Goal: Task Accomplishment & Management: Use online tool/utility

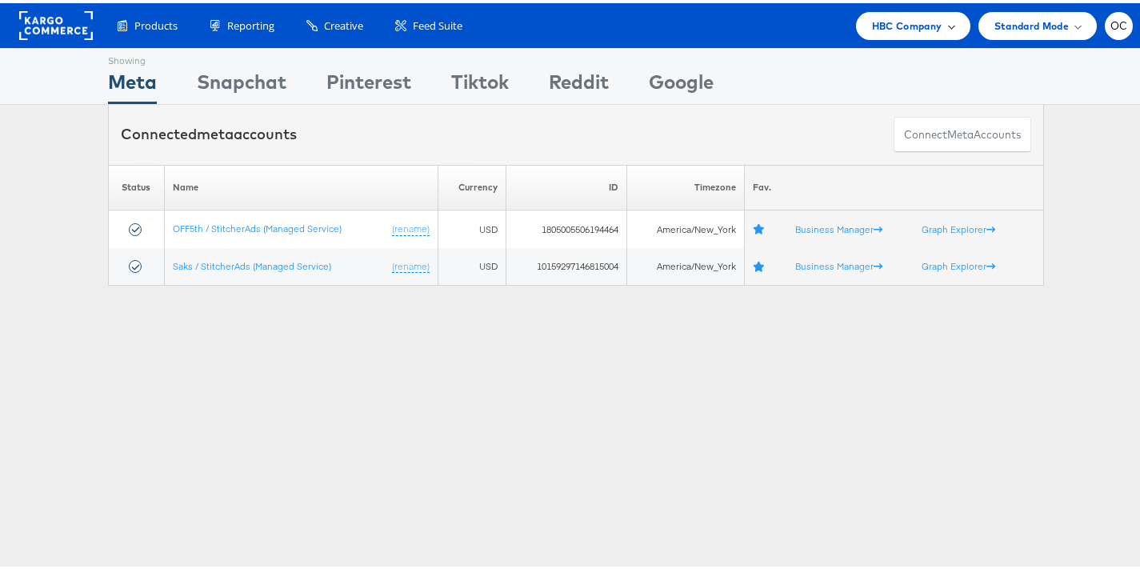
click at [872, 29] on span "HBC Company" at bounding box center [907, 22] width 70 height 17
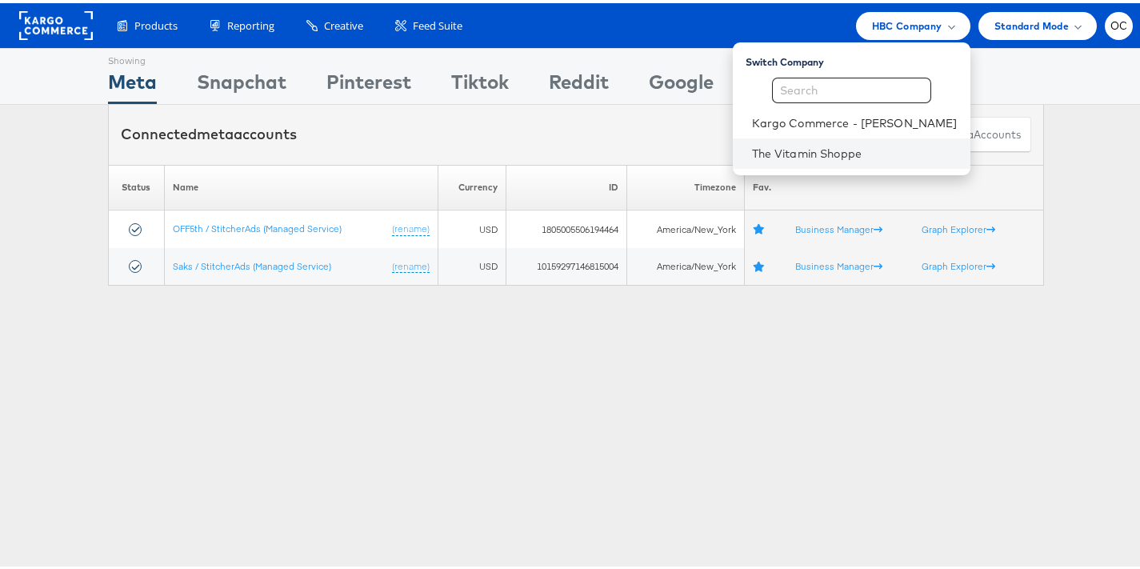
click at [842, 140] on li "The Vitamin Shoppe" at bounding box center [852, 150] width 238 height 30
click at [802, 152] on link "The Vitamin Shoppe" at bounding box center [855, 150] width 206 height 16
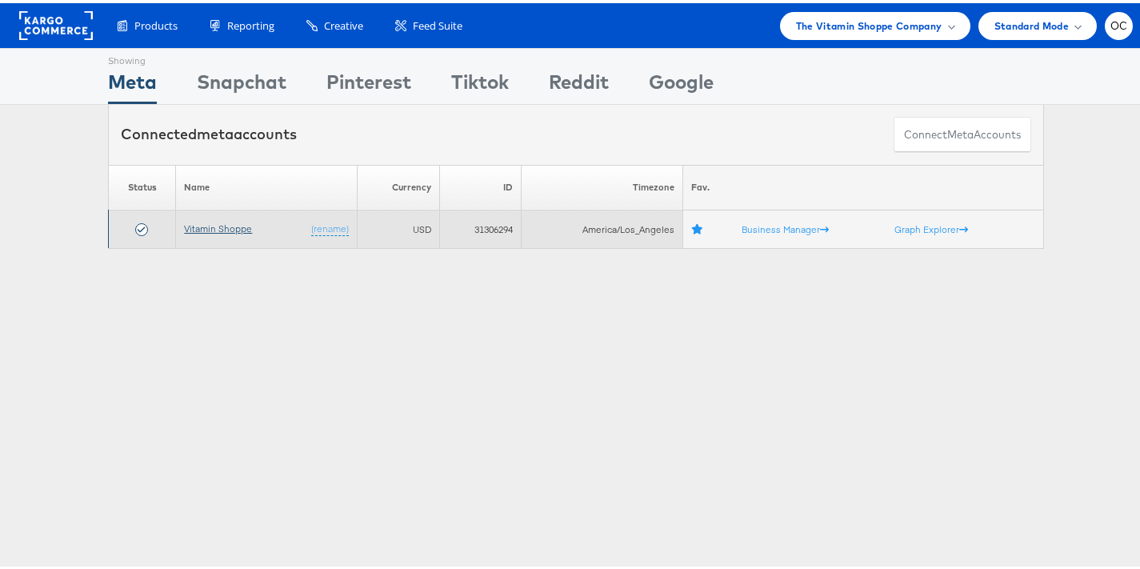
click at [239, 228] on link "Vitamin Shoppe" at bounding box center [218, 225] width 68 height 12
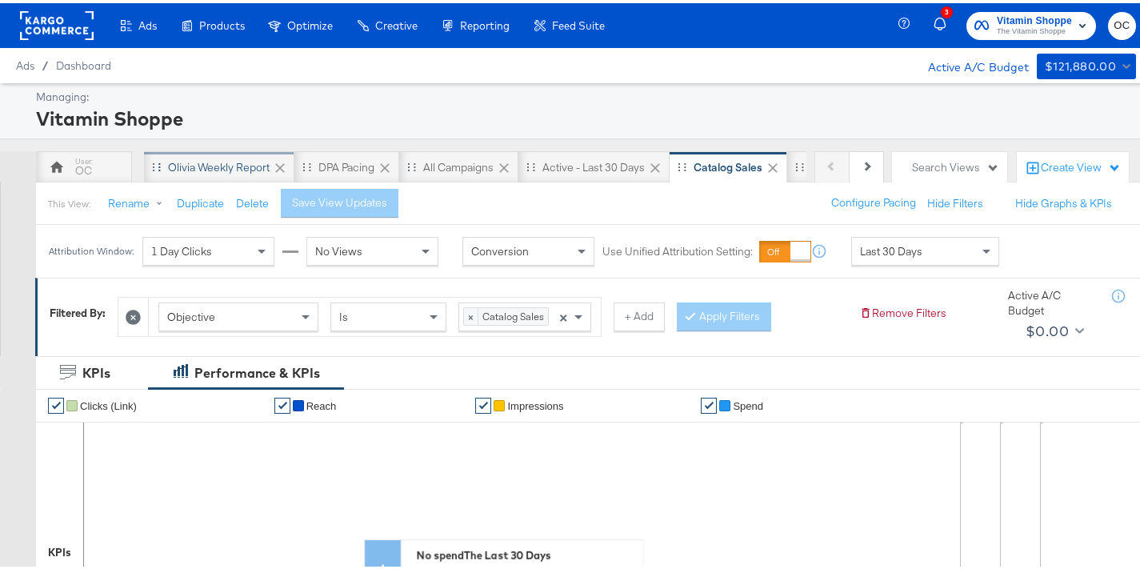
click at [235, 173] on div "Olivia Weekly Report" at bounding box center [219, 164] width 150 height 32
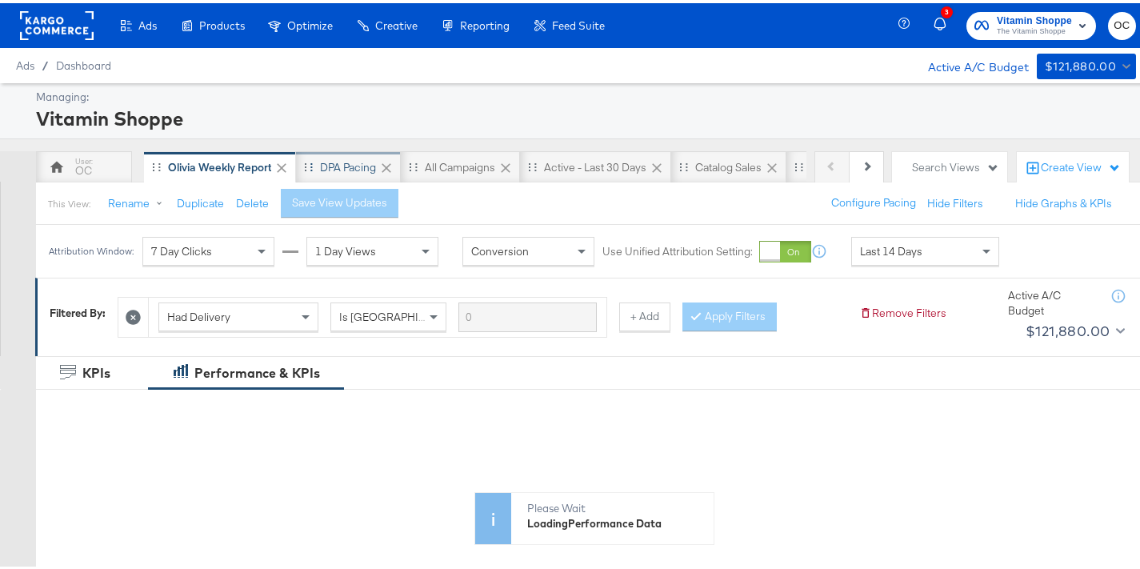
click at [326, 170] on div "DPA Pacing" at bounding box center [348, 164] width 56 height 15
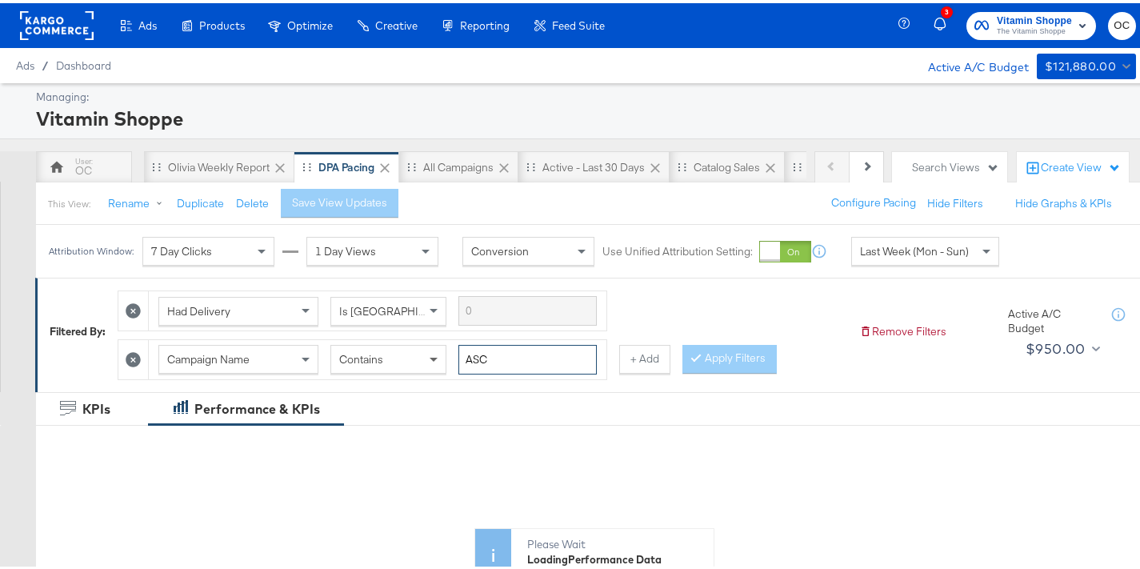
drag, startPoint x: 514, startPoint y: 363, endPoint x: 436, endPoint y: 357, distance: 78.7
click at [436, 357] on div "Campaign Name Contains ASC" at bounding box center [377, 357] width 438 height 30
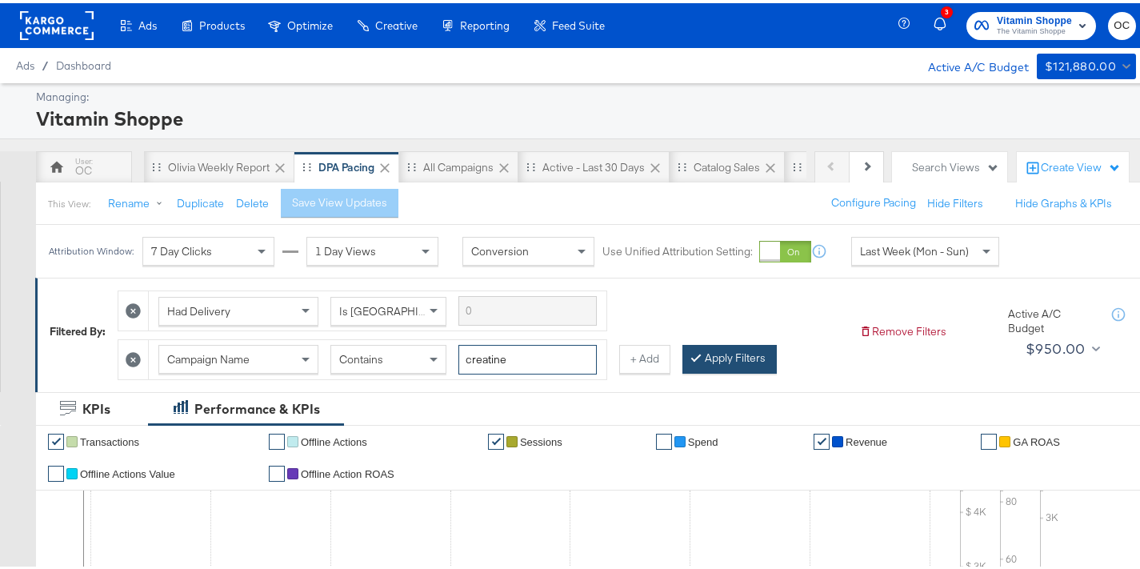
type input "creatine"
click at [745, 354] on button "Apply Filters" at bounding box center [729, 356] width 94 height 29
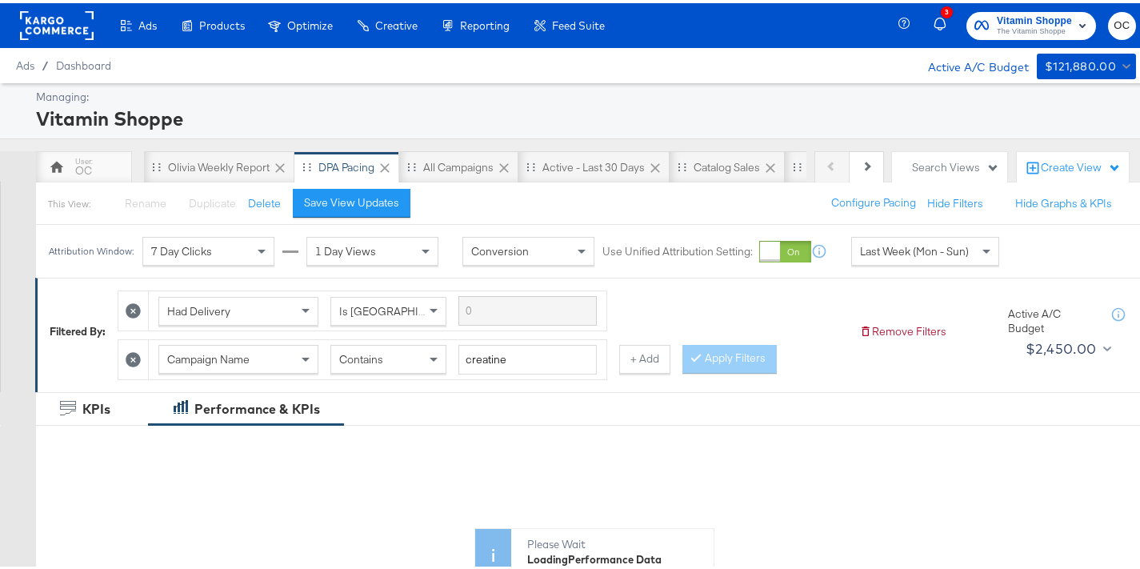
click at [879, 243] on span "Last Week (Mon - Sun)" at bounding box center [914, 248] width 109 height 14
click at [1030, 261] on div "[DATE]" at bounding box center [1043, 254] width 26 height 13
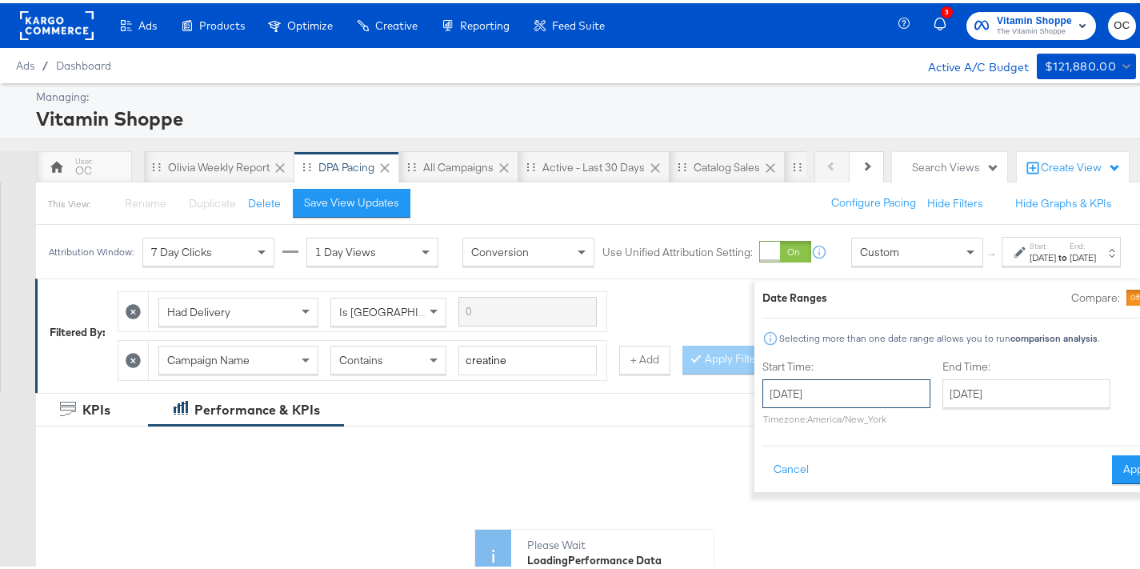
click at [818, 381] on input "[DATE]" at bounding box center [846, 390] width 168 height 29
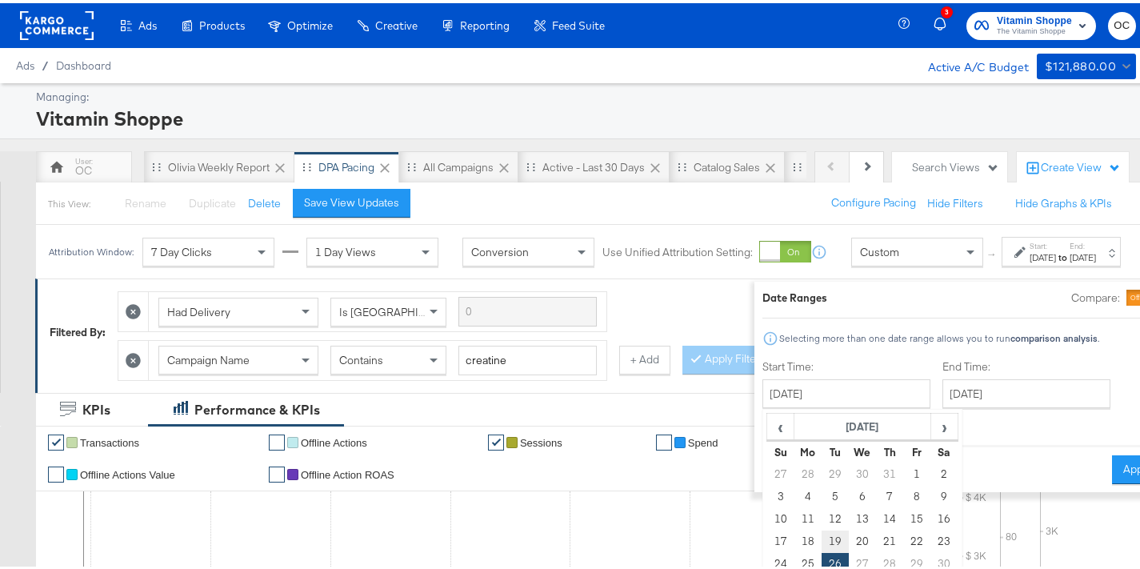
click at [822, 540] on td "19" at bounding box center [835, 538] width 27 height 22
type input "[DATE]"
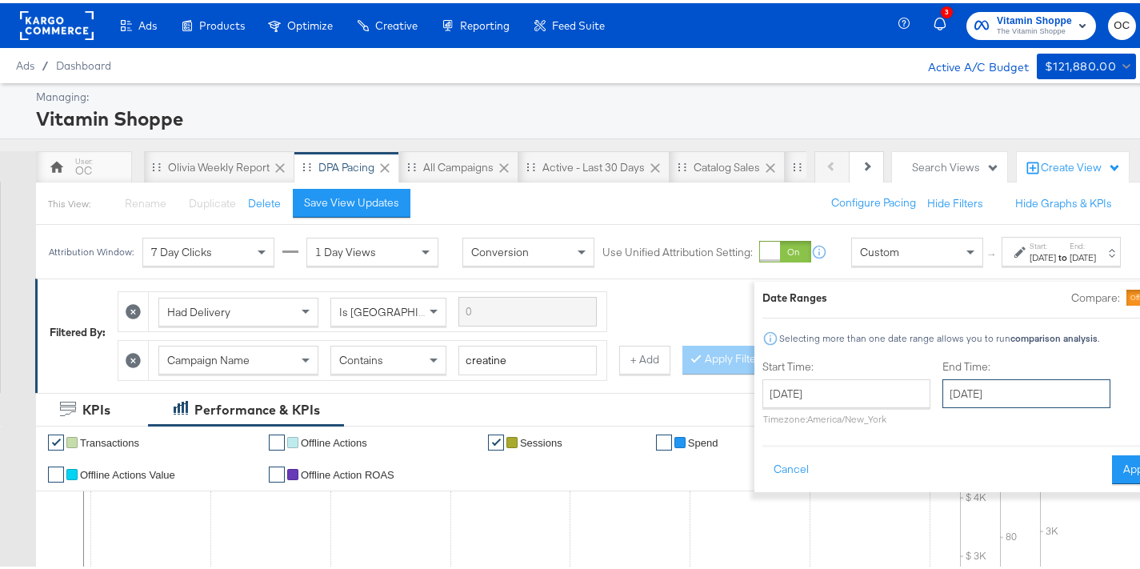
click at [954, 390] on input "[DATE]" at bounding box center [1026, 390] width 168 height 29
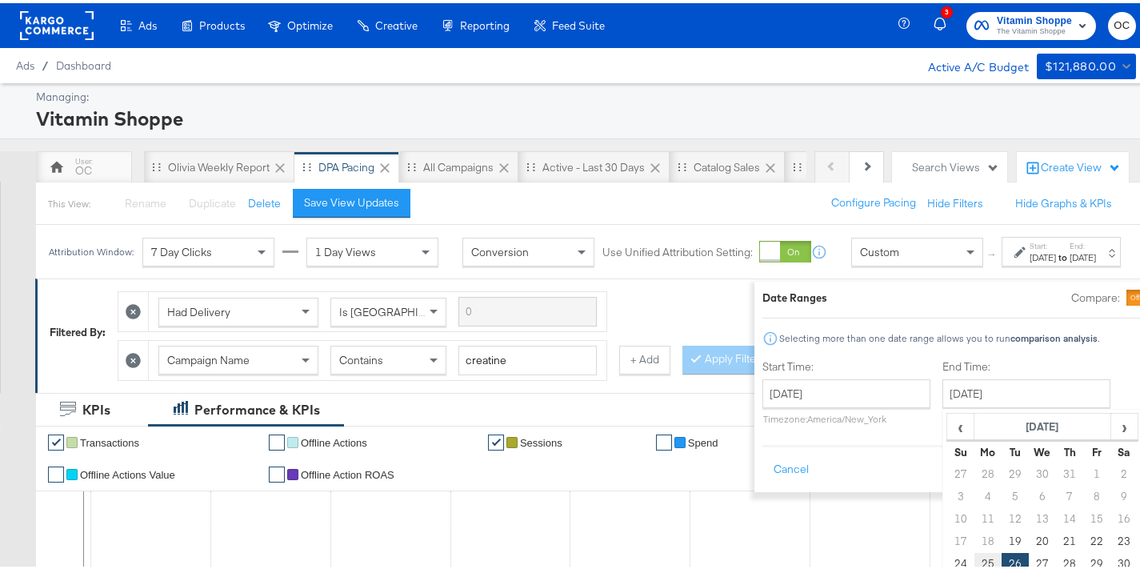
click at [974, 558] on td "25" at bounding box center [987, 561] width 27 height 22
type input "[DATE]"
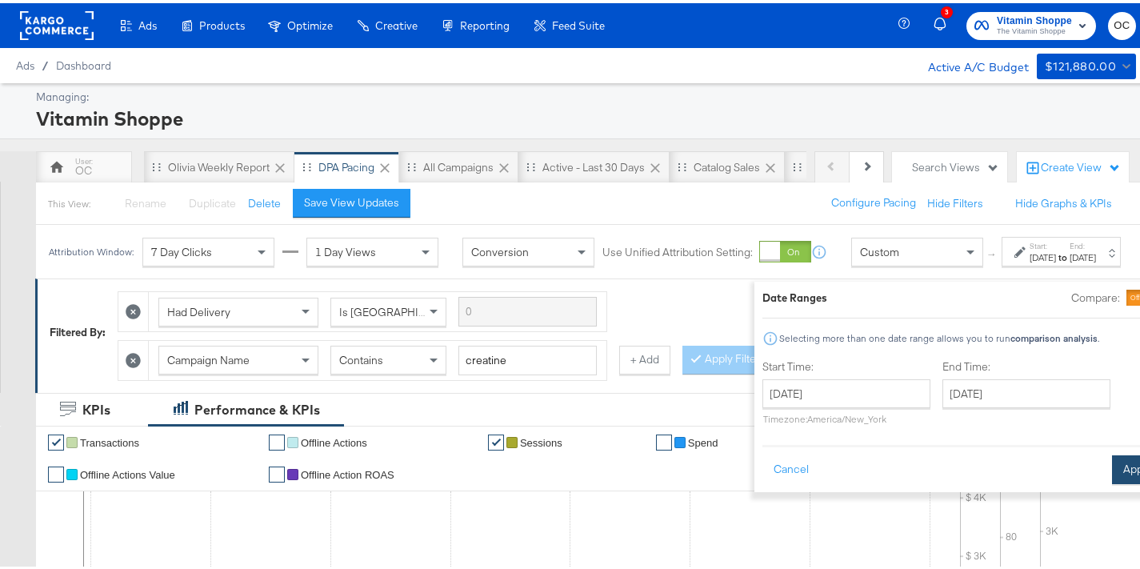
click at [1112, 457] on button "Apply" at bounding box center [1137, 466] width 50 height 29
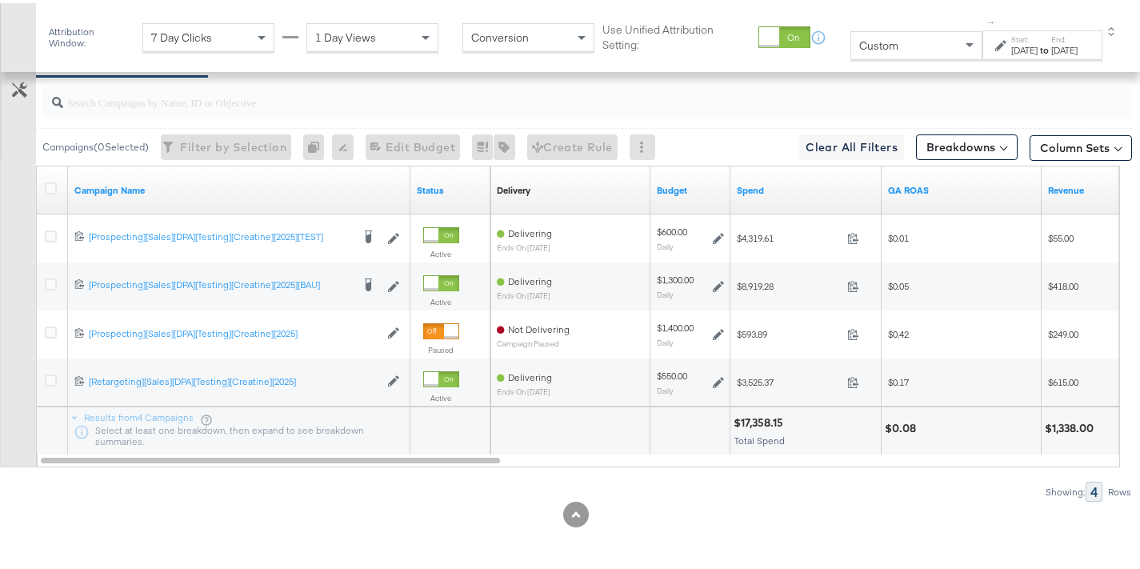
scroll to position [875, 0]
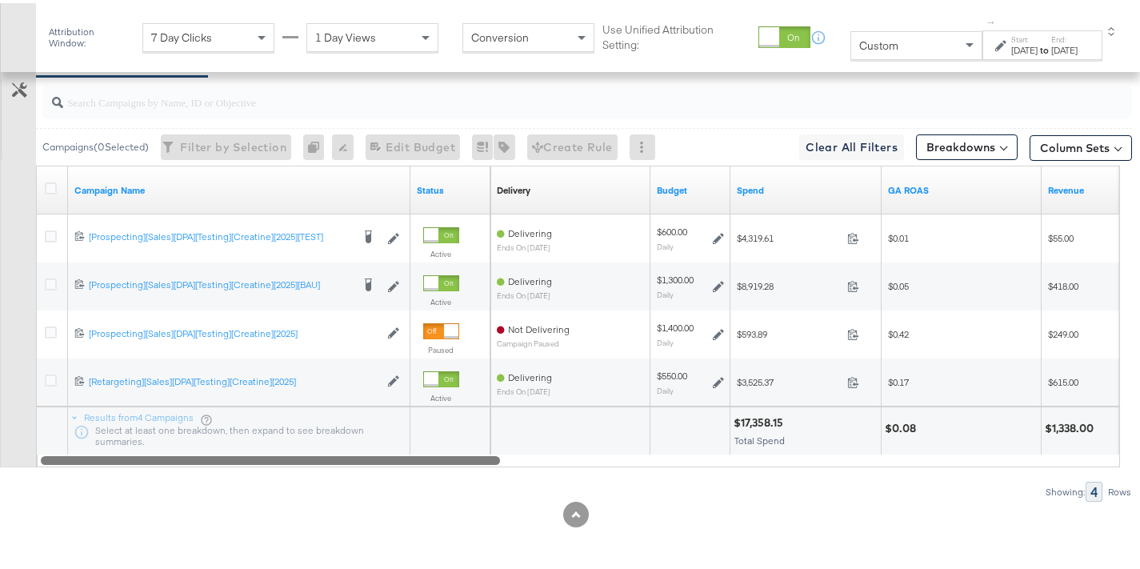
drag, startPoint x: 475, startPoint y: 459, endPoint x: 430, endPoint y: 460, distance: 44.8
click at [430, 460] on div at bounding box center [270, 457] width 459 height 14
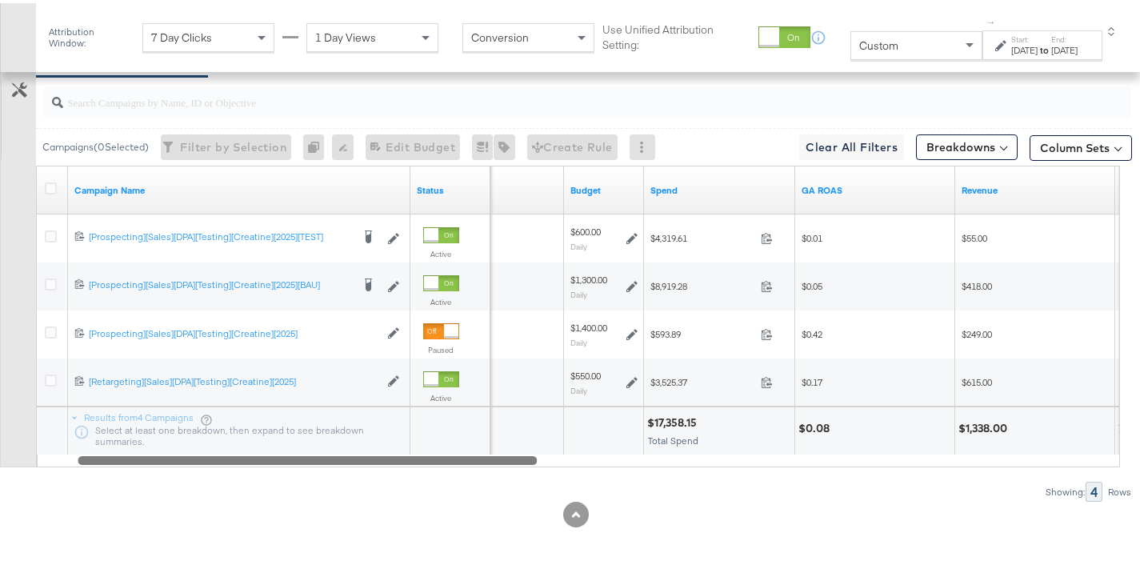
drag, startPoint x: 419, startPoint y: 459, endPoint x: 421, endPoint y: 469, distance: 9.7
click at [421, 469] on div "Campaigns ( 0 Selected) Filter by Selection Filter 0 campaigns 0 Rename 0 campa…" at bounding box center [566, 286] width 1132 height 425
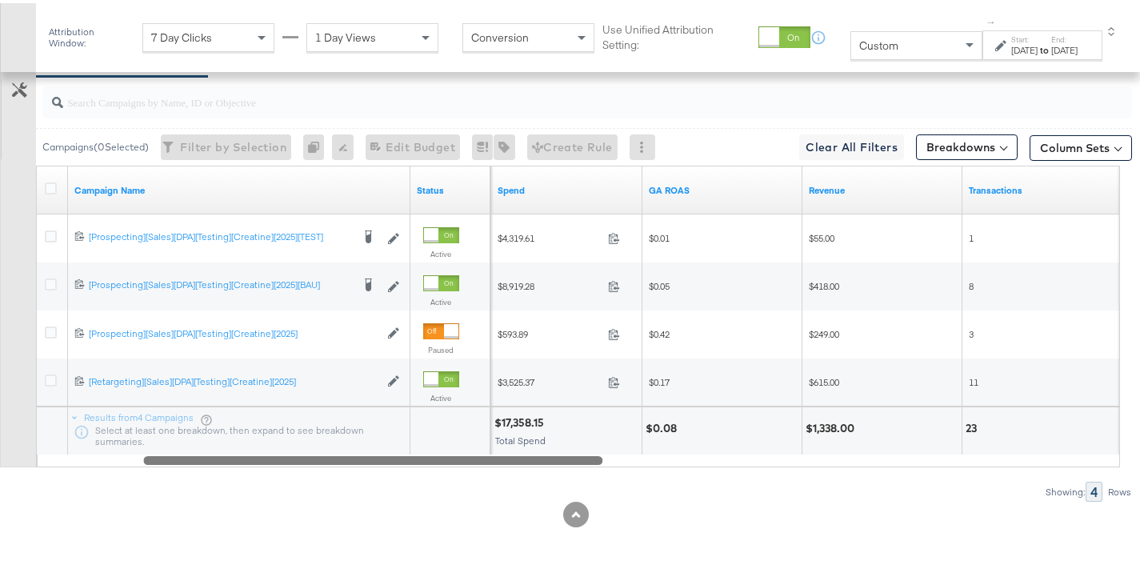
drag, startPoint x: 523, startPoint y: 457, endPoint x: 589, endPoint y: 458, distance: 65.6
click at [589, 458] on div at bounding box center [372, 457] width 459 height 14
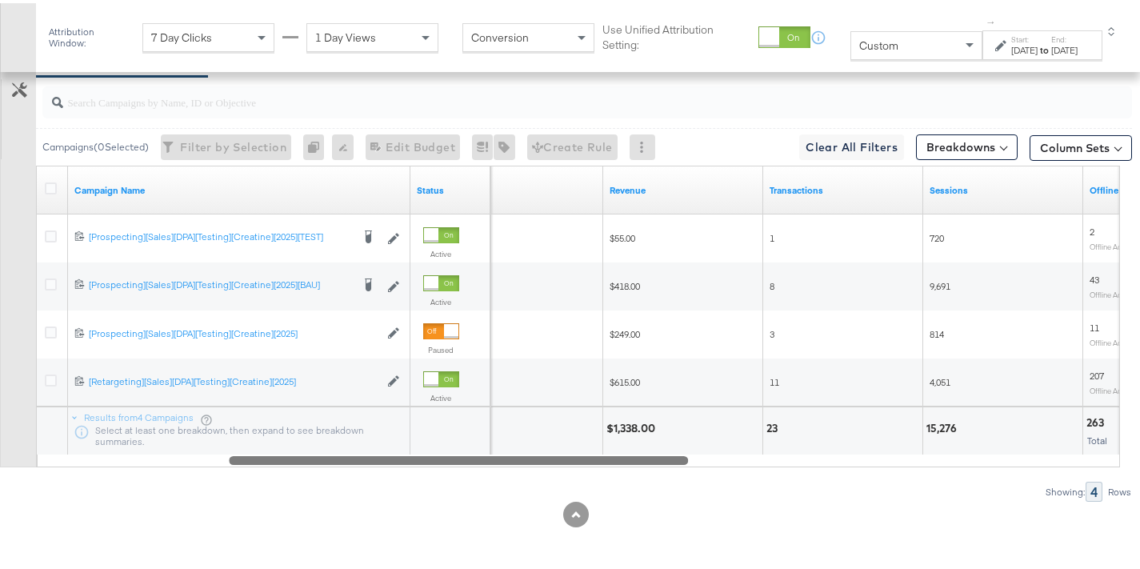
drag, startPoint x: 569, startPoint y: 458, endPoint x: 654, endPoint y: 456, distance: 85.6
click at [654, 456] on div at bounding box center [458, 457] width 459 height 14
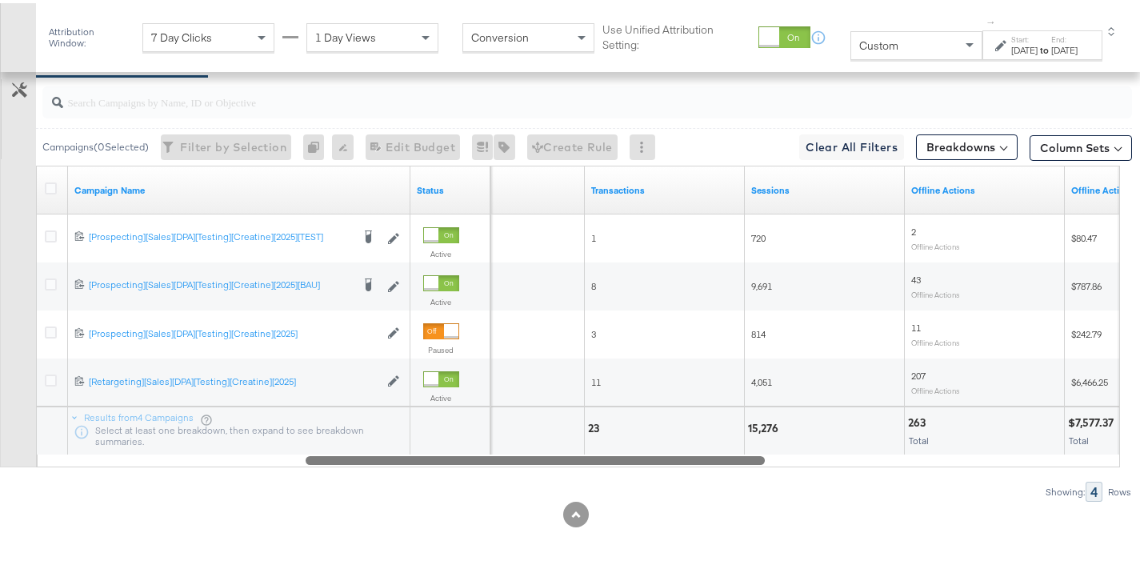
drag, startPoint x: 624, startPoint y: 455, endPoint x: 697, endPoint y: 451, distance: 72.9
click at [697, 451] on div at bounding box center [535, 457] width 459 height 14
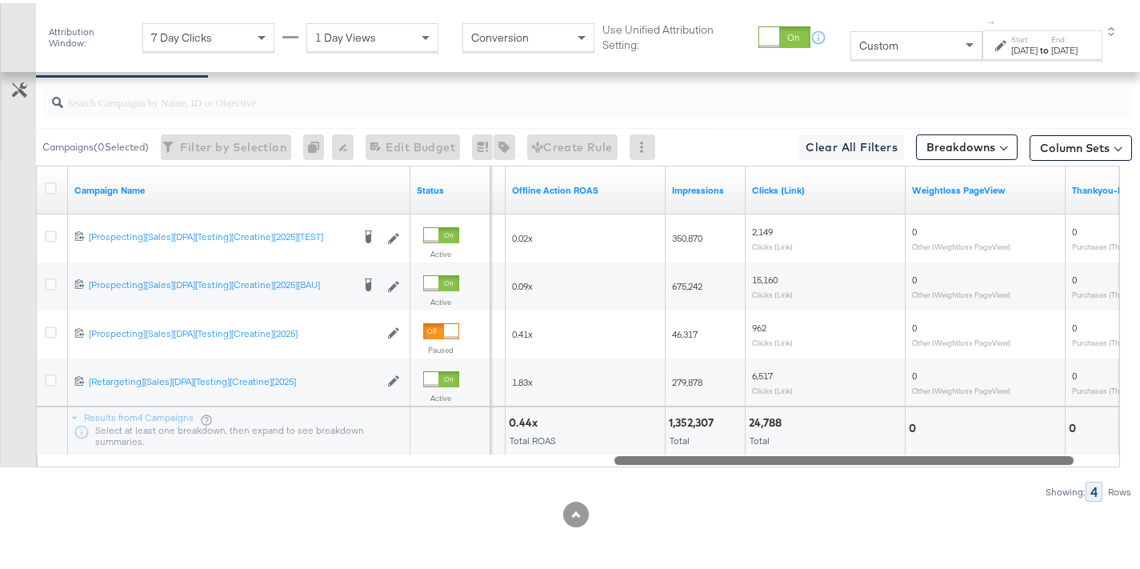
drag, startPoint x: 544, startPoint y: 455, endPoint x: 924, endPoint y: 443, distance: 380.2
click at [924, 443] on div "Campaign Name Status Offline Actions Value Offline Action ROAS Impressions Clic…" at bounding box center [578, 313] width 1084 height 302
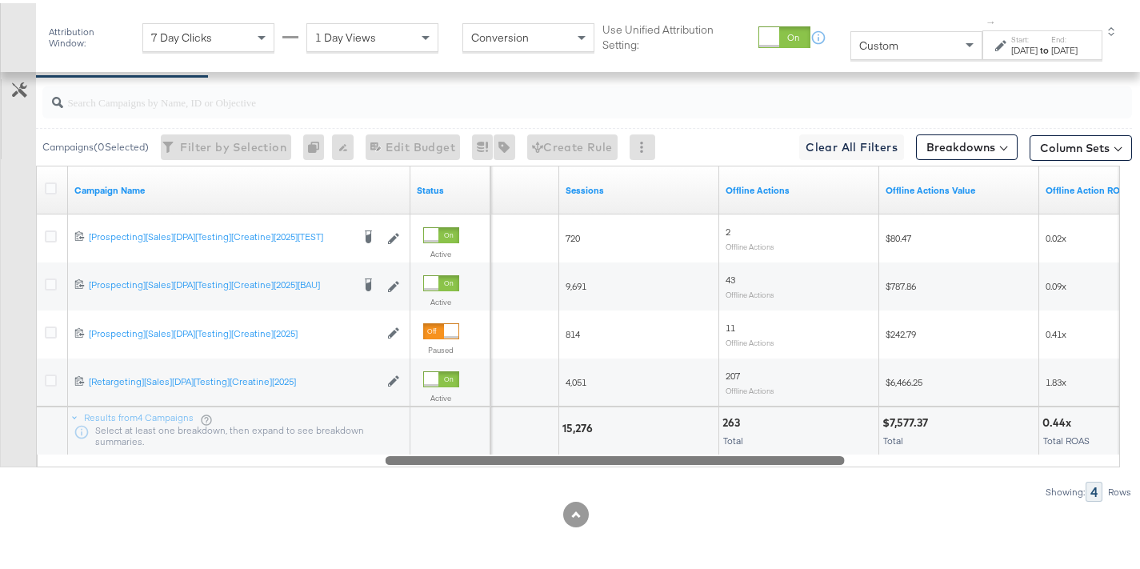
drag, startPoint x: 688, startPoint y: 454, endPoint x: 456, endPoint y: 465, distance: 232.3
click at [456, 465] on div "Campaigns ( 0 Selected) Filter by Selection Filter 0 campaigns 0 Rename 0 campa…" at bounding box center [566, 286] width 1132 height 425
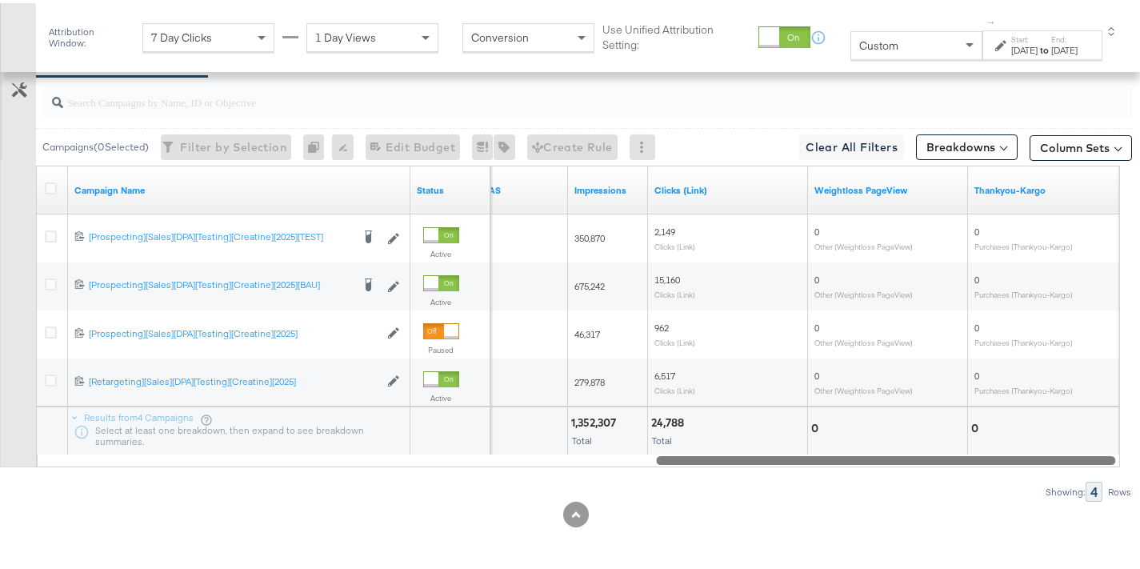
drag, startPoint x: 775, startPoint y: 458, endPoint x: 1049, endPoint y: 463, distance: 273.6
click at [1049, 463] on div "Campaigns ( 0 Selected) Filter by Selection Filter 0 campaigns 0 Rename 0 campa…" at bounding box center [566, 286] width 1132 height 425
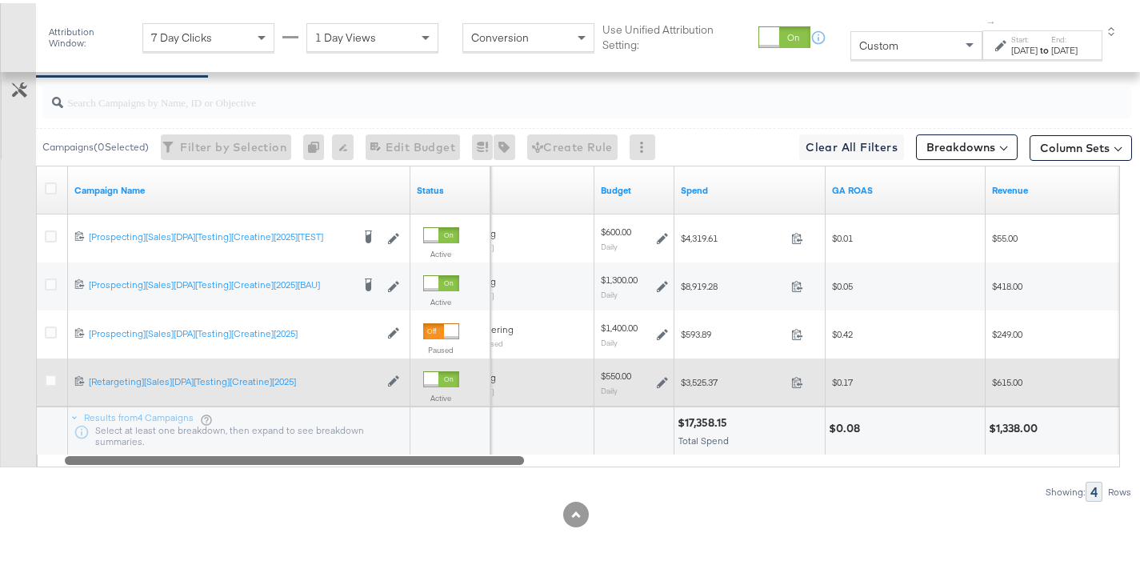
drag, startPoint x: 956, startPoint y: 458, endPoint x: 666, endPoint y: 356, distance: 307.9
click at [444, 470] on div "Campaigns ( 0 Selected) Filter by Selection Filter 0 campaigns 0 Rename 0 campa…" at bounding box center [566, 286] width 1132 height 425
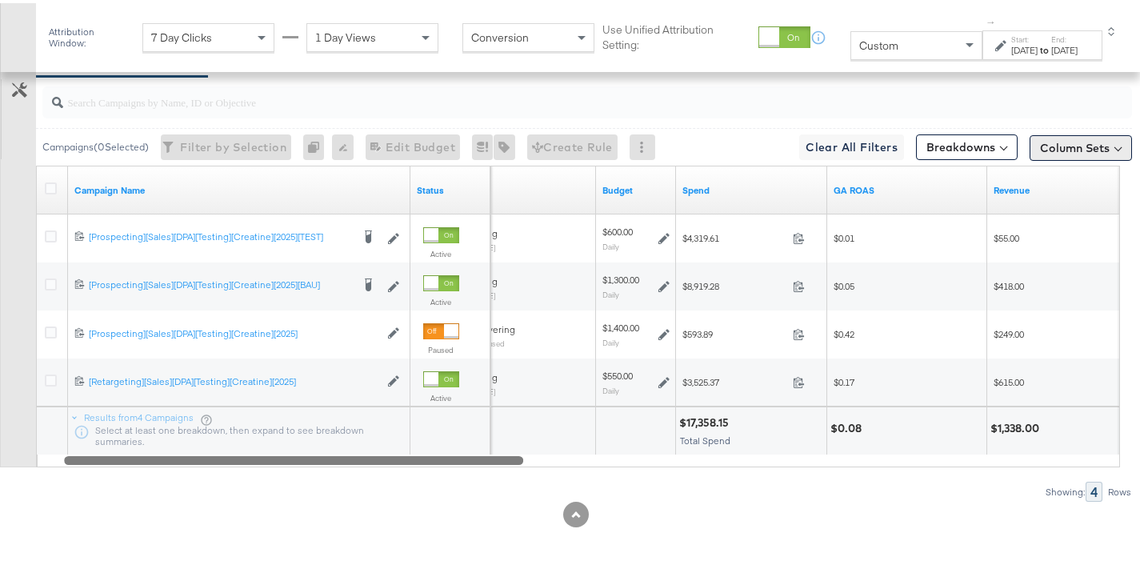
click at [1077, 137] on button "Column Sets" at bounding box center [1081, 145] width 102 height 26
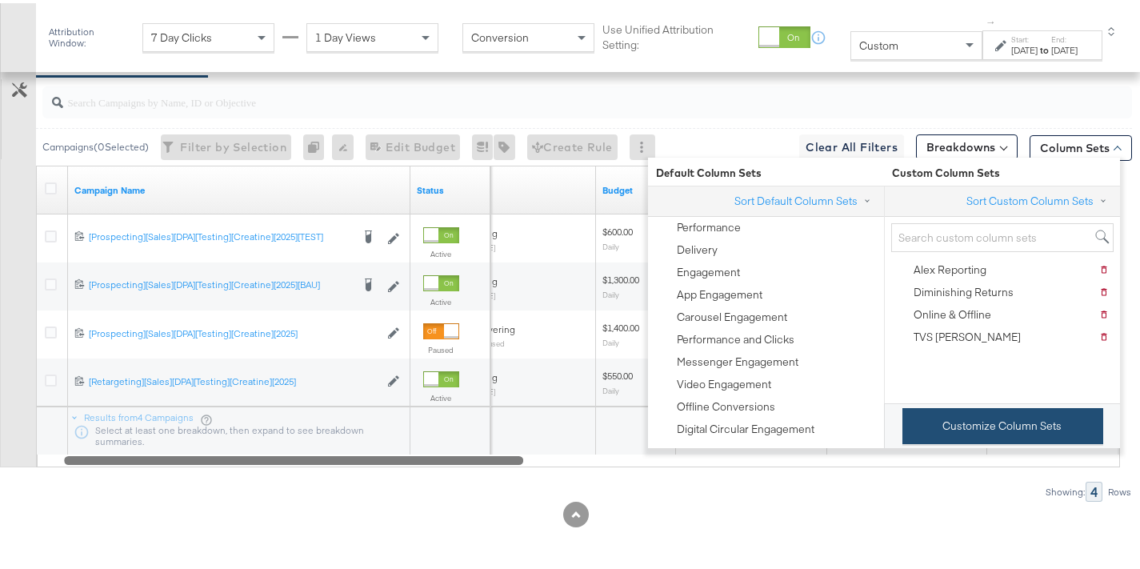
click at [1009, 433] on button "Customize Column Sets" at bounding box center [1002, 423] width 201 height 36
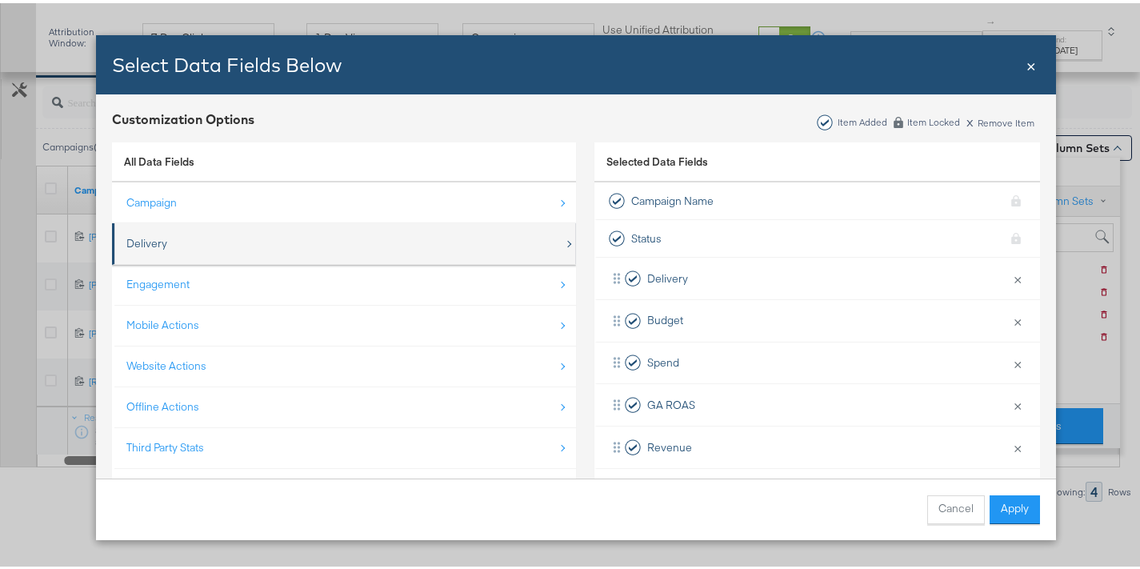
click at [265, 239] on div "Delivery" at bounding box center [345, 240] width 438 height 33
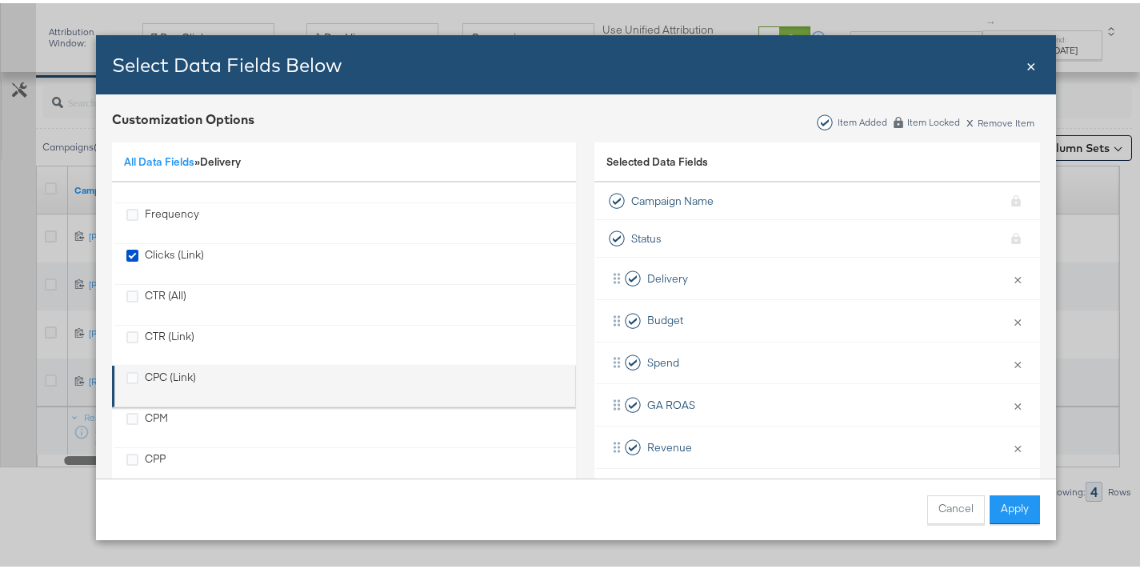
scroll to position [146, 0]
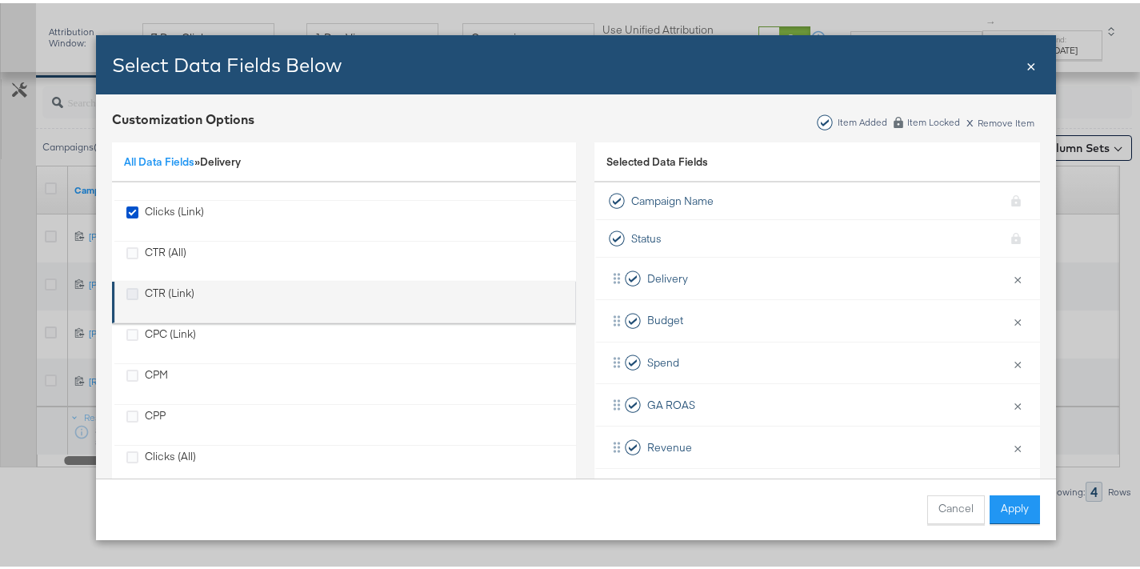
click at [126, 290] on icon "CTR (Link)" at bounding box center [132, 291] width 12 height 12
click at [0, 0] on input "CTR (Link)" at bounding box center [0, 0] width 0 height 0
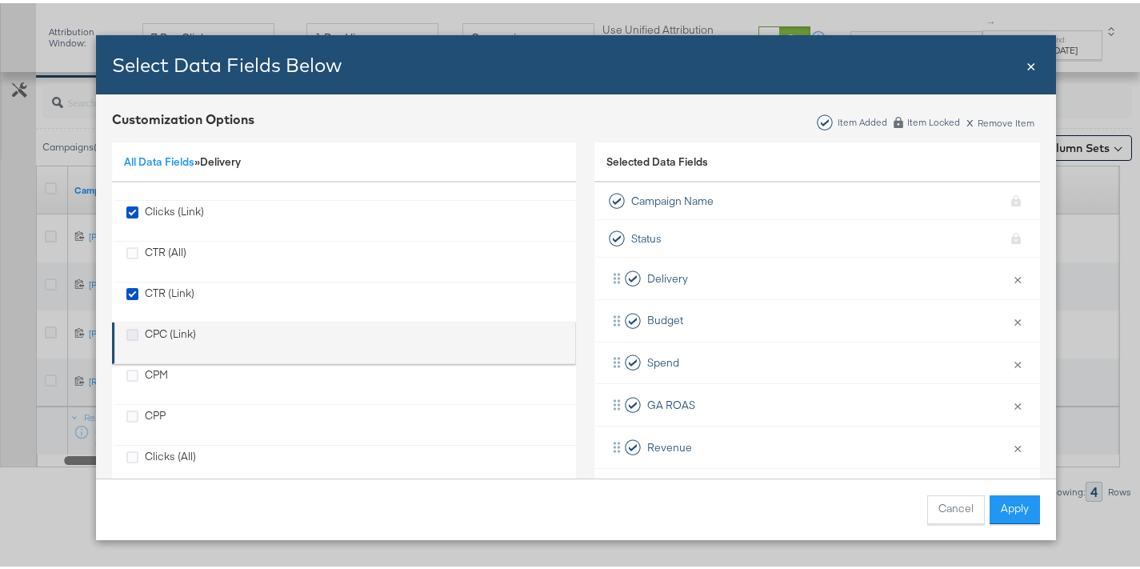
click at [127, 333] on icon "CPC (Link)" at bounding box center [132, 332] width 12 height 12
click at [0, 0] on input "CPC (Link)" at bounding box center [0, 0] width 0 height 0
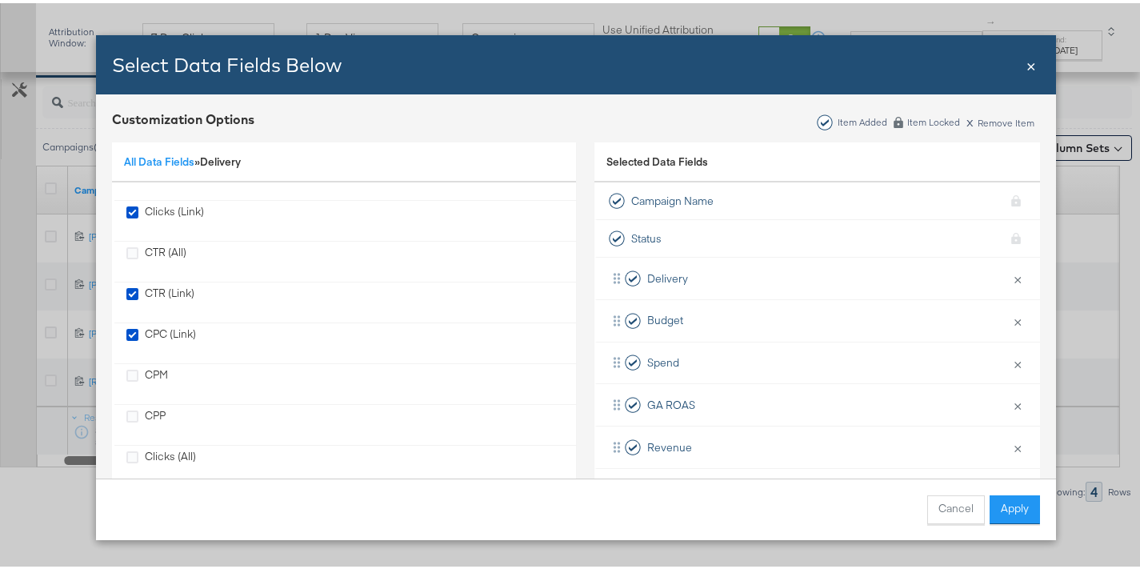
click at [1013, 506] on button "Apply" at bounding box center [1015, 506] width 50 height 29
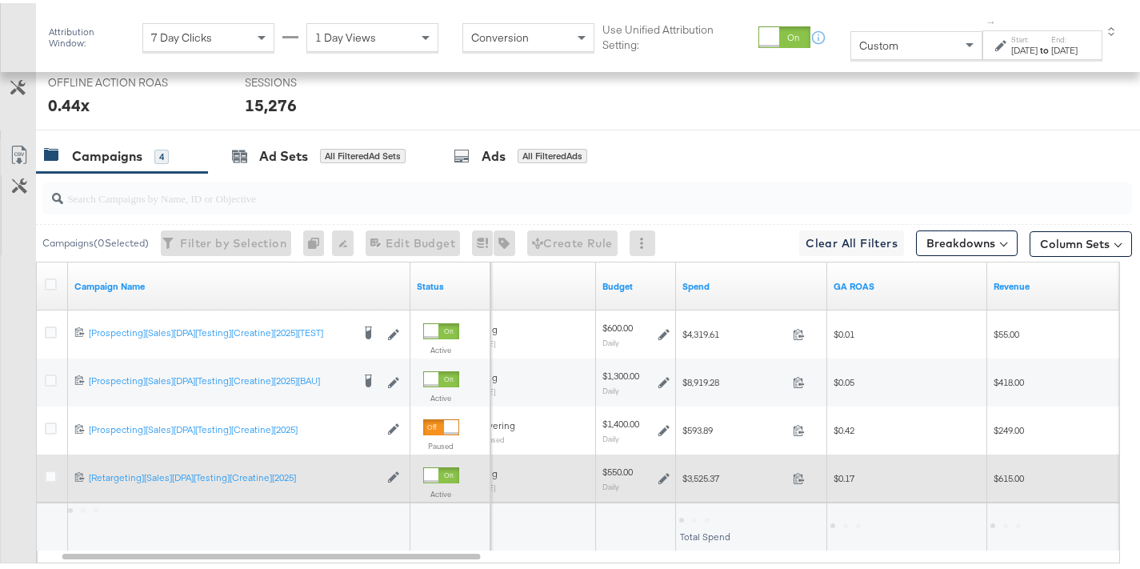
scroll to position [875, 0]
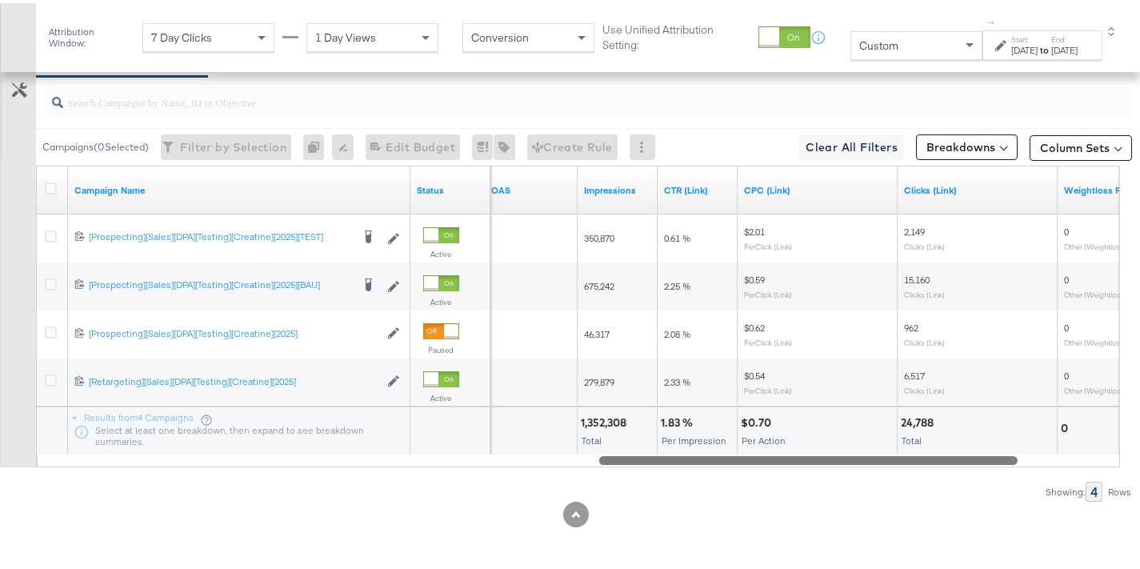
drag, startPoint x: 453, startPoint y: 462, endPoint x: 986, endPoint y: 442, distance: 534.0
click at [986, 442] on div "Campaign Name Status Offline Action ROAS Impressions CTR (Link) CPC (Link) Clic…" at bounding box center [578, 313] width 1084 height 302
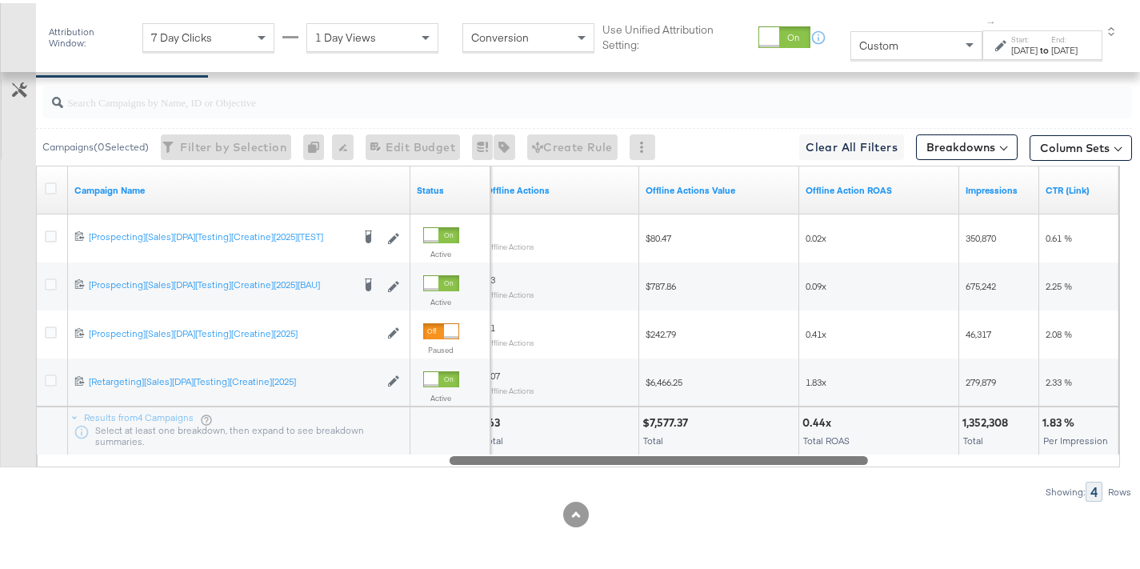
drag, startPoint x: 768, startPoint y: 458, endPoint x: 640, endPoint y: 451, distance: 128.2
click at [640, 451] on div at bounding box center [659, 457] width 418 height 14
